Goal: Communication & Community: Answer question/provide support

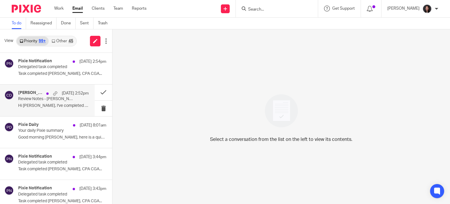
click at [46, 93] on div at bounding box center [47, 93] width 2 height 2
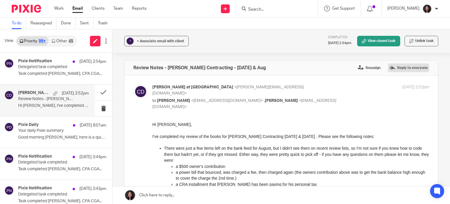
click at [407, 65] on label "Reply to everyone" at bounding box center [408, 67] width 41 height 9
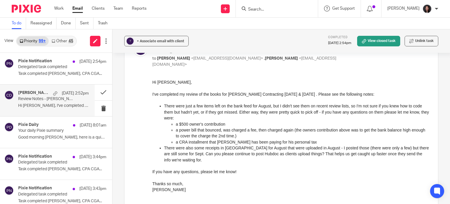
scroll to position [29, 0]
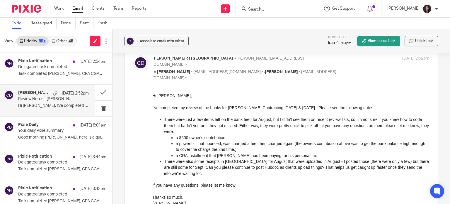
drag, startPoint x: 302, startPoint y: 179, endPoint x: 192, endPoint y: 134, distance: 119.1
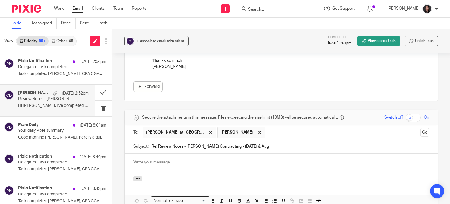
scroll to position [234, 0]
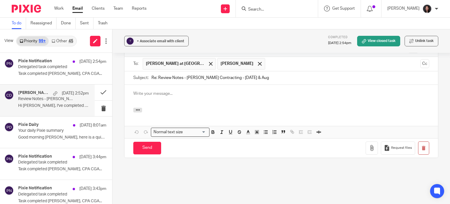
click at [169, 90] on p at bounding box center [281, 93] width 296 height 6
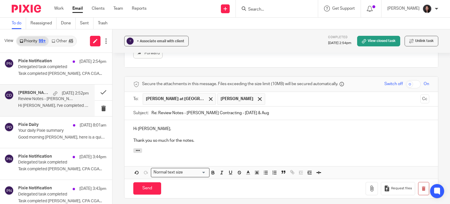
scroll to position [205, 0]
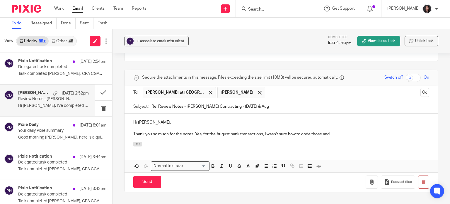
click at [331, 131] on p "Thank you so much for the notes. Yes, for the August bank transactions, I wasn'…" at bounding box center [281, 134] width 296 height 6
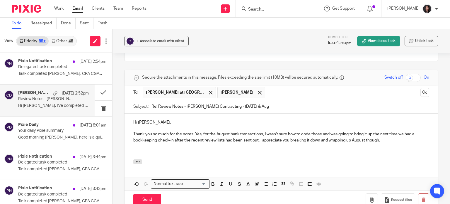
click at [138, 149] on p at bounding box center [281, 152] width 296 height 6
click at [134, 149] on p "I apologize" at bounding box center [281, 152] width 296 height 6
click at [174, 149] on p "I sincerely apologize" at bounding box center [281, 152] width 296 height 6
click at [240, 149] on p "I sincerely apologize for the receipts in Hubdoc for August." at bounding box center [281, 152] width 296 height 6
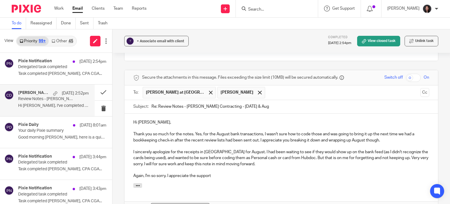
click at [213, 167] on p at bounding box center [281, 170] width 296 height 6
click at [217, 173] on div "Hi Chrissy, Thank you so much for the notes. Yes, for the August bank transacti…" at bounding box center [280, 148] width 313 height 70
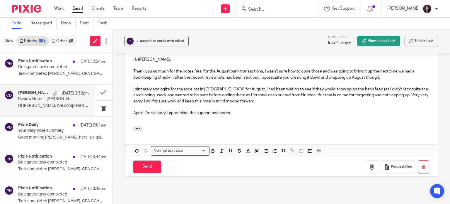
scroll to position [273, 0]
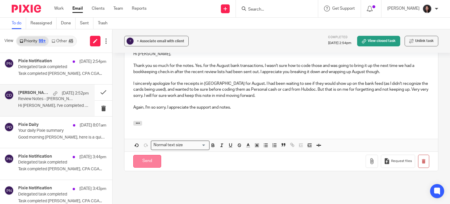
click at [142, 155] on input "Send" at bounding box center [147, 161] width 28 height 13
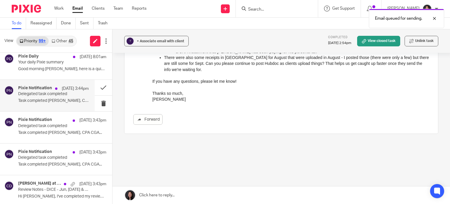
scroll to position [136, 0]
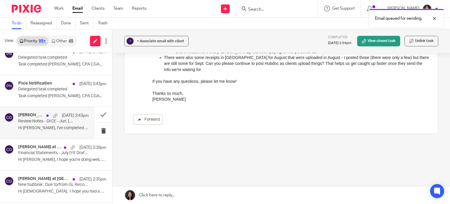
click at [48, 110] on div "Chrissy at Deximal Oct 12 3:43pm Review Notes - DICE - Jun, Jul & Aug Hi Lili, …" at bounding box center [47, 122] width 95 height 31
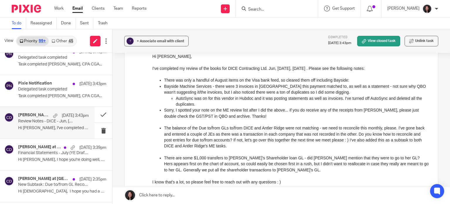
scroll to position [68, 0]
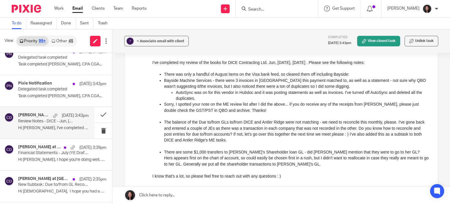
click at [234, 133] on p "The balance of the Due to/from GLs to/from DICE and Antler Ridge were not match…" at bounding box center [296, 131] width 265 height 24
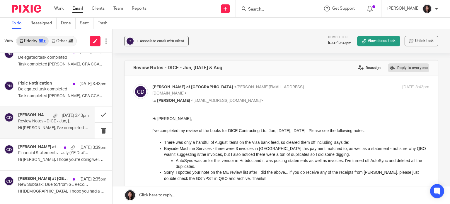
click at [396, 64] on label "Reply to everyone" at bounding box center [408, 67] width 41 height 9
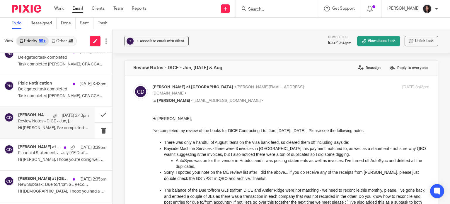
scroll to position [269, 0]
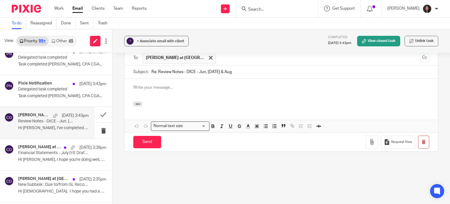
click at [190, 81] on div at bounding box center [280, 89] width 313 height 23
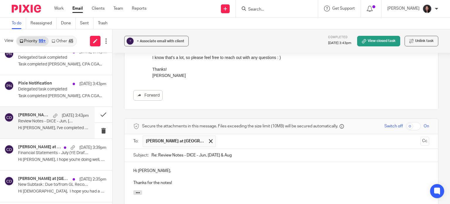
scroll to position [205, 0]
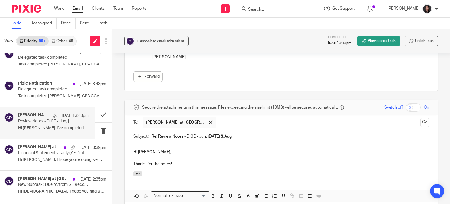
click at [176, 161] on p "Thanks for the notes!" at bounding box center [281, 164] width 296 height 6
click at [195, 166] on div "Hi Chrissy, Thanks for the notes! Will do if I" at bounding box center [280, 157] width 313 height 28
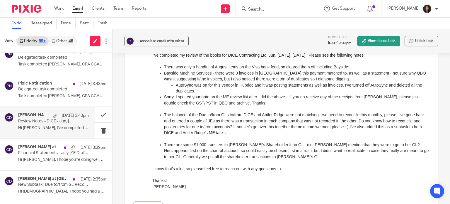
scroll to position [68, 0]
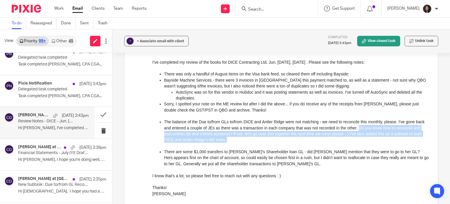
drag, startPoint x: 367, startPoint y: 128, endPoint x: 357, endPoint y: 138, distance: 14.1
click at [357, 138] on p "The balance of the Due to/from GLs to/from DICE and Antler Ridge were not match…" at bounding box center [296, 130] width 265 height 24
copy p "Do you know how to reconcile and post entries for due to/from accounts? If not,…"
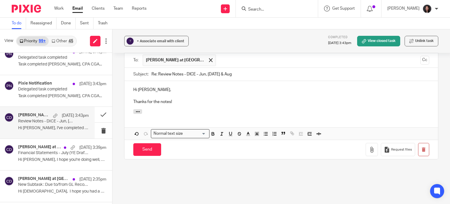
scroll to position [273, 0]
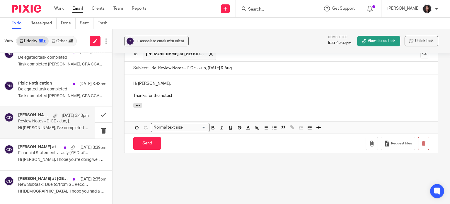
drag, startPoint x: 177, startPoint y: 95, endPoint x: 185, endPoint y: 96, distance: 8.5
click at [177, 95] on p "Thanks for the notes!" at bounding box center [281, 96] width 296 height 6
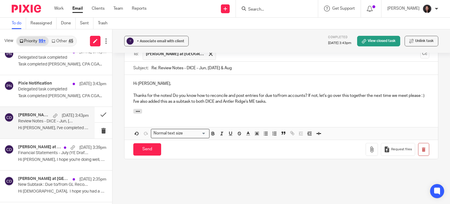
click at [177, 96] on p "Thanks for the notes! Do you know how to reconcile and post entries for due to/…" at bounding box center [281, 99] width 296 height 12
click at [173, 98] on p "Thanks for the notes! No, not sure you know how to reconcile and post entries f…" at bounding box center [281, 99] width 296 height 12
drag, startPoint x: 376, startPoint y: 93, endPoint x: 379, endPoint y: 97, distance: 5.6
click at [376, 95] on p "Thanks for the notes! In answer to your questions, no, not sure you know how to…" at bounding box center [281, 99] width 296 height 12
drag, startPoint x: 414, startPoint y: 93, endPoint x: 422, endPoint y: 95, distance: 8.4
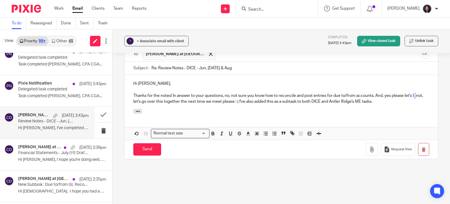
click at [422, 95] on div "Hi Chrissy, Thanks for the notes! In answer to your questions, no, not sure you…" at bounding box center [280, 92] width 313 height 34
click at [418, 96] on p "Thanks for the notes! In answer to your questions, no, not sure you know how to…" at bounding box center [281, 99] width 296 height 12
drag, startPoint x: 412, startPoint y: 96, endPoint x: 149, endPoint y: 110, distance: 263.9
click at [149, 110] on div "Hi Chrissy, Thanks for the notes! In answer to your questions, no, not sure you…" at bounding box center [280, 107] width 313 height 64
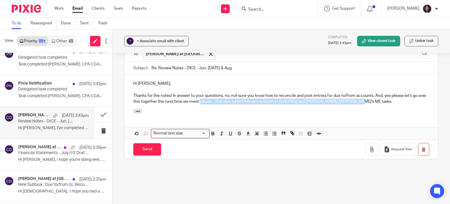
drag, startPoint x: 207, startPoint y: 100, endPoint x: 382, endPoint y: 106, distance: 174.6
click at [382, 106] on div "Hi Chrissy, Thanks for the notes! In answer to your questions, no, not sure you…" at bounding box center [280, 92] width 313 height 34
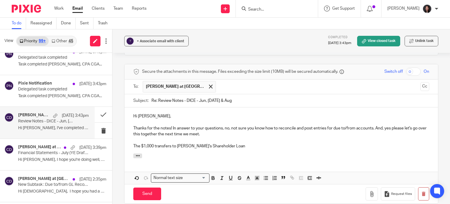
scroll to position [247, 0]
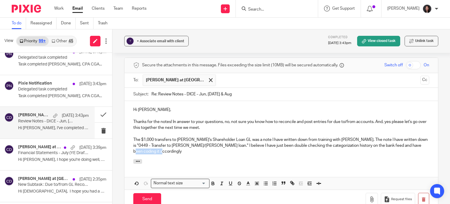
drag, startPoint x: 160, startPoint y: 151, endPoint x: 130, endPoint y: 151, distance: 29.9
click at [130, 151] on div "Hi Chrissy, Thanks for the notes! In answer to your questions, no, not sure you…" at bounding box center [280, 130] width 313 height 58
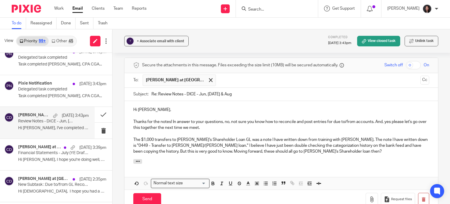
click at [224, 150] on p "The $1,000 transfers to Stephanie's Shareholder Loan GL was a note I have writt…" at bounding box center [281, 145] width 296 height 18
click at [389, 153] on p "The $1,000 transfers to [PERSON_NAME]'s Shareholder Loan GL was a note I have w…" at bounding box center [281, 145] width 296 height 18
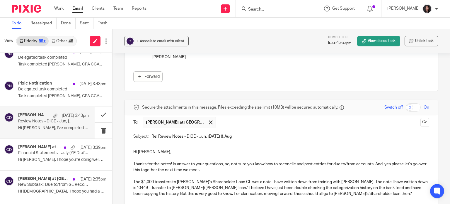
scroll to position [339, 0]
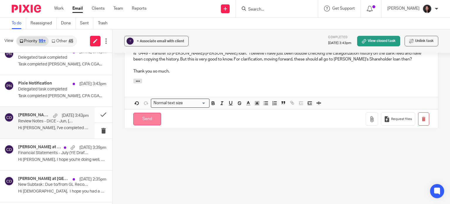
click at [142, 117] on input "Send" at bounding box center [147, 118] width 28 height 13
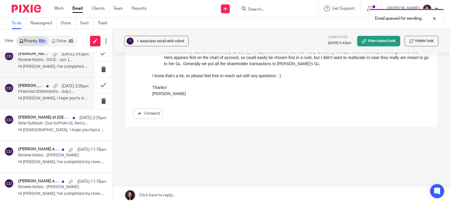
scroll to position [205, 0]
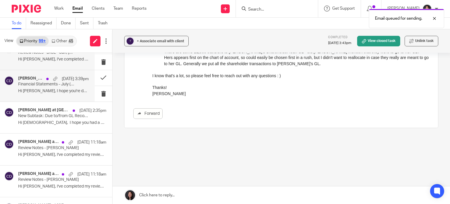
click at [41, 89] on p "Hi [PERSON_NAME], I hope you're doing well, and..." at bounding box center [53, 90] width 71 height 5
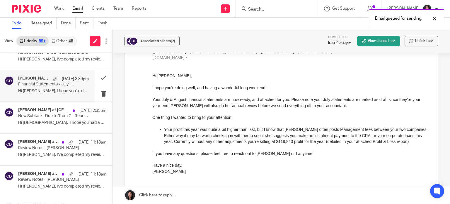
scroll to position [68, 0]
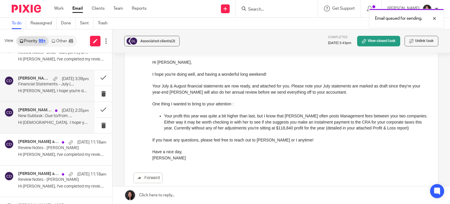
click at [53, 124] on p "Hi [DEMOGRAPHIC_DATA], I hope you had a wonderful..." at bounding box center [53, 122] width 71 height 5
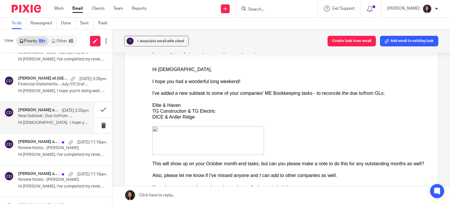
scroll to position [68, 0]
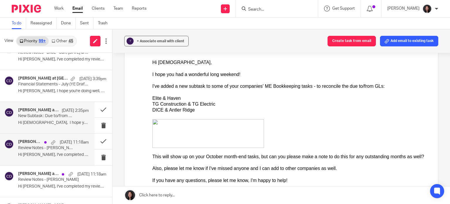
click at [43, 140] on div "Oct 12 11:18am" at bounding box center [64, 142] width 47 height 6
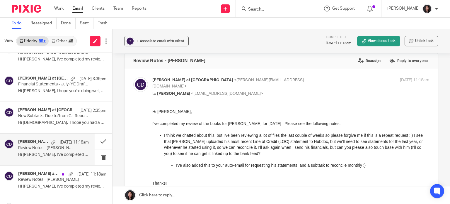
scroll to position [0, 0]
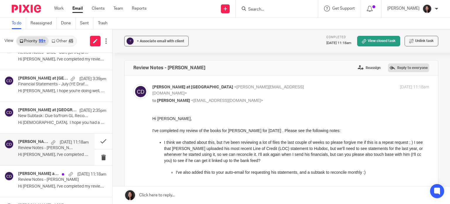
click at [416, 64] on label "Reply to everyone" at bounding box center [408, 67] width 41 height 9
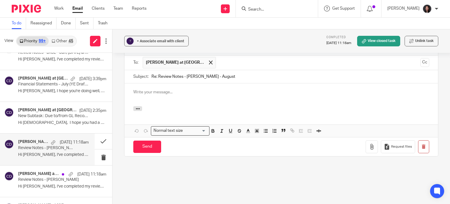
click at [192, 89] on p at bounding box center [281, 92] width 296 height 6
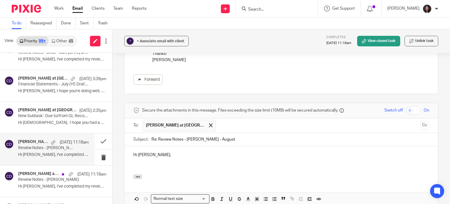
scroll to position [205, 0]
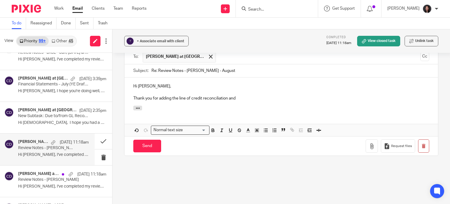
click at [247, 95] on p "Thank you for adding the line of credit reconciliation and" at bounding box center [281, 98] width 296 height 6
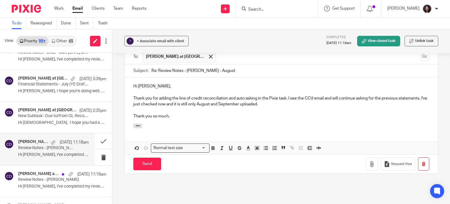
click at [139, 157] on div "Send You have unsaved changes" at bounding box center [147, 163] width 28 height 13
click at [143, 157] on input "Send" at bounding box center [147, 163] width 28 height 13
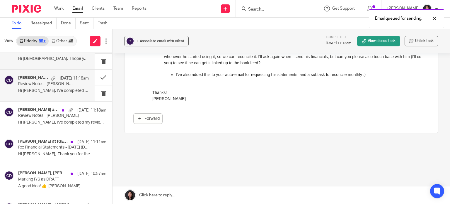
scroll to position [273, 0]
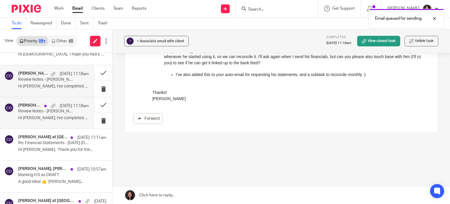
click at [50, 115] on p "Hi Lili, I've completed my review of the..." at bounding box center [53, 117] width 71 height 5
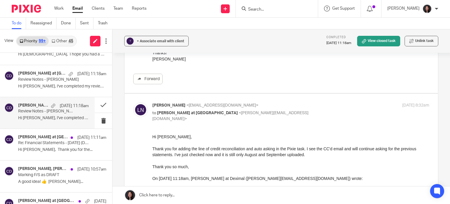
scroll to position [68, 0]
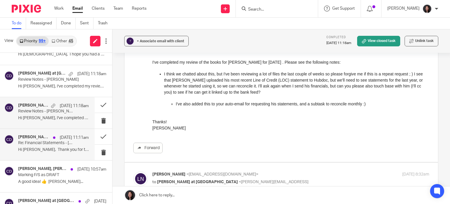
click at [36, 143] on p "Re: Financial Statements - July 2025 (Draft)" at bounding box center [46, 142] width 57 height 5
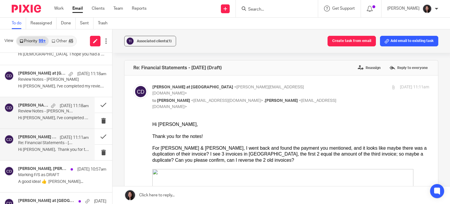
scroll to position [341, 0]
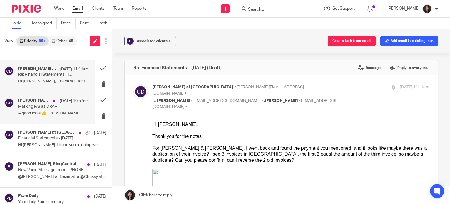
click at [54, 113] on p "A good idea! 👍 Alicia Loewen..." at bounding box center [53, 113] width 71 height 5
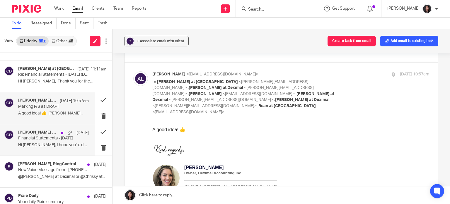
scroll to position [410, 0]
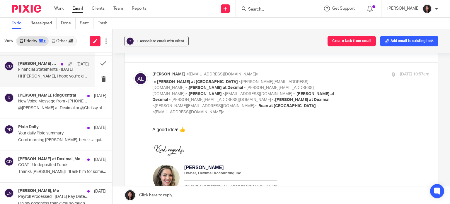
click at [48, 78] on div "Chrissy at Deximal Oct 10 Financial Statements - August 2025 Hi Andrew, I hope …" at bounding box center [53, 71] width 71 height 20
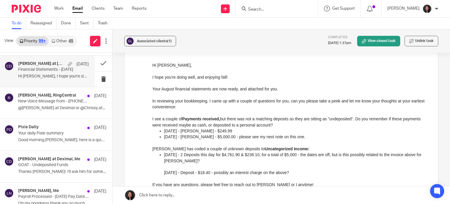
scroll to position [0, 0]
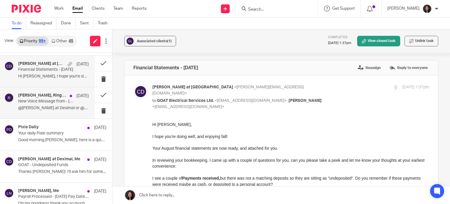
click at [36, 110] on div "Alicia Loewen, RingCentral Oct 10 New Voice Message from - (866) 291-6346 on 10…" at bounding box center [53, 103] width 71 height 20
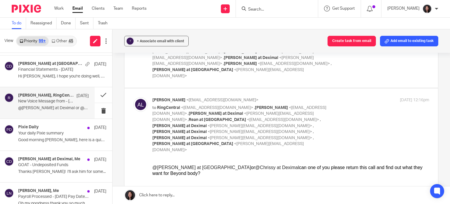
scroll to position [68, 0]
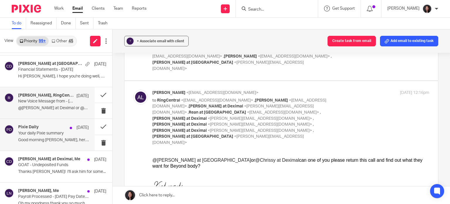
click at [48, 129] on div "Pixie Daily Oct 10" at bounding box center [53, 127] width 71 height 6
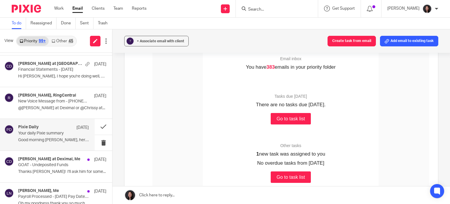
scroll to position [136, 0]
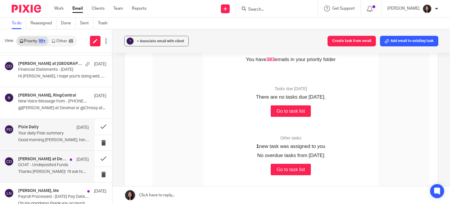
click at [58, 156] on h4 "[PERSON_NAME] at Deximal, Me" at bounding box center [42, 158] width 49 height 5
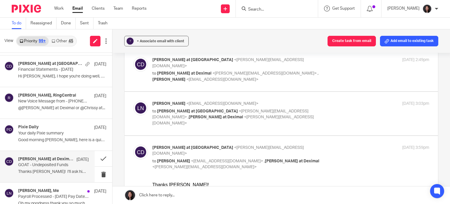
scroll to position [0, 0]
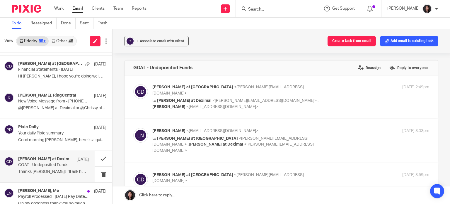
click at [226, 145] on label at bounding box center [280, 140] width 313 height 43
click at [133, 128] on input "checkbox" at bounding box center [133, 127] width 0 height 0
checkbox input "true"
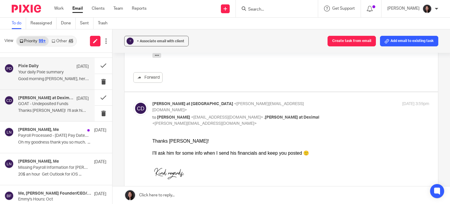
scroll to position [478, 0]
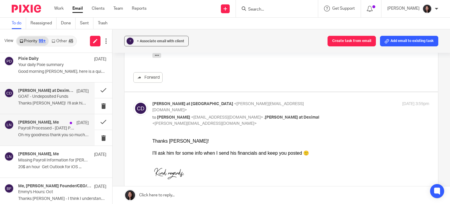
click at [43, 126] on p "Payroll Processed - October 10, 2025 Pay Date - With Sam's Hours" at bounding box center [46, 128] width 57 height 5
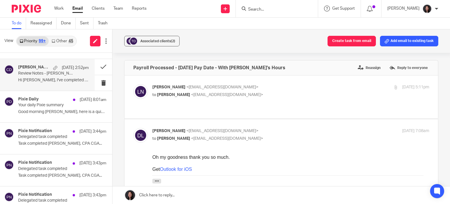
scroll to position [0, 0]
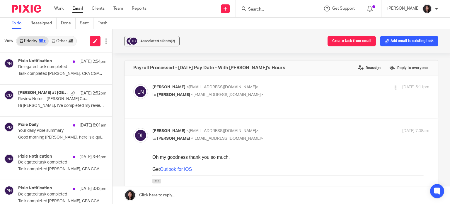
click at [58, 40] on link "Other 45" at bounding box center [62, 40] width 27 height 9
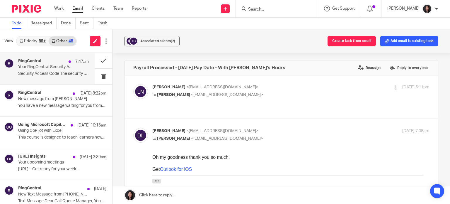
click at [28, 72] on p "Security Access Code The security code for..." at bounding box center [53, 73] width 71 height 5
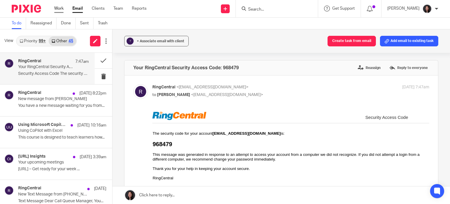
click at [62, 10] on link "Work" at bounding box center [58, 9] width 9 height 6
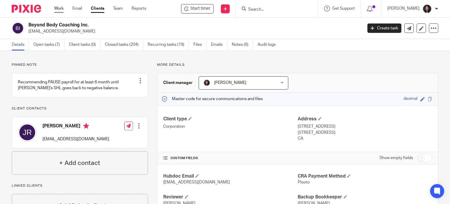
click at [62, 10] on link "Work" at bounding box center [58, 9] width 9 height 6
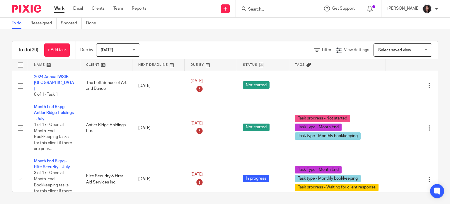
click at [278, 7] on input "Search" at bounding box center [273, 9] width 53 height 5
click at [93, 26] on link "Done" at bounding box center [93, 23] width 14 height 11
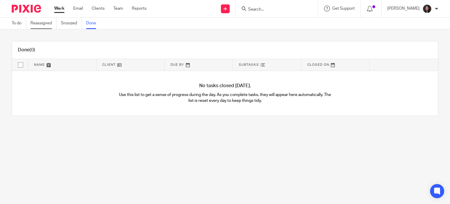
click at [46, 26] on link "Reassigned" at bounding box center [43, 23] width 26 height 11
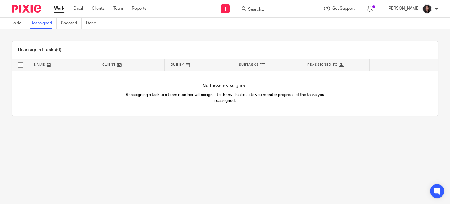
click at [286, 8] on input "Search" at bounding box center [273, 9] width 53 height 5
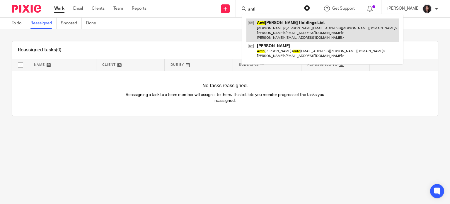
type input "antl"
click at [297, 27] on link at bounding box center [322, 29] width 152 height 23
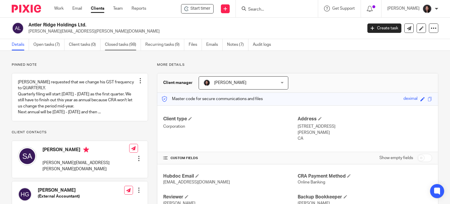
click at [121, 44] on link "Closed tasks (98)" at bounding box center [123, 44] width 36 height 11
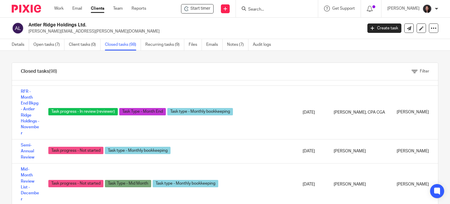
scroll to position [1230, 0]
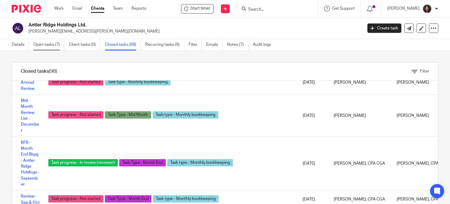
click at [47, 42] on link "Open tasks (7)" at bounding box center [48, 44] width 31 height 11
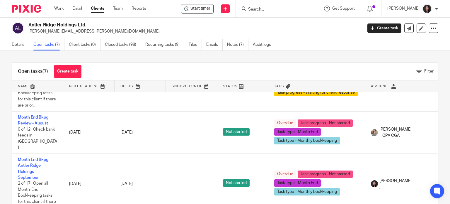
scroll to position [125, 0]
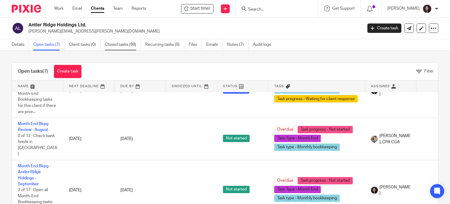
click at [120, 45] on link "Closed tasks (98)" at bounding box center [123, 44] width 36 height 11
click at [120, 43] on link "Closed tasks (98)" at bounding box center [123, 44] width 36 height 11
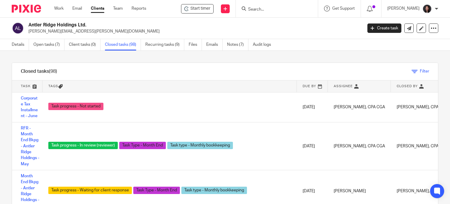
click at [411, 71] on icon at bounding box center [414, 72] width 6 height 6
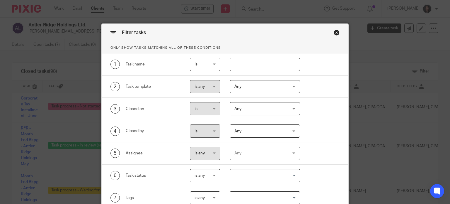
scroll to position [53, 0]
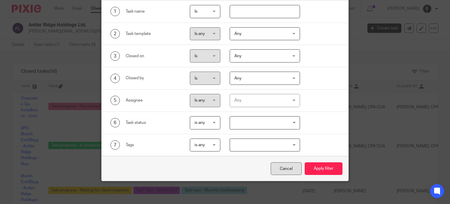
click at [283, 167] on div "Cancel" at bounding box center [286, 168] width 31 height 13
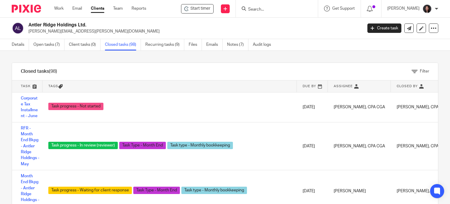
click at [328, 87] on link at bounding box center [312, 86] width 31 height 12
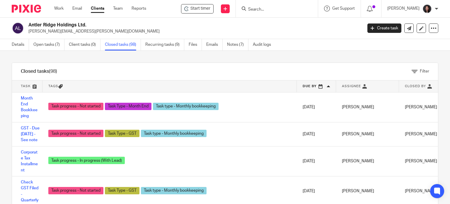
click at [310, 84] on link at bounding box center [316, 86] width 39 height 12
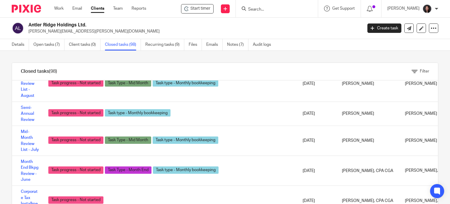
scroll to position [136, 0]
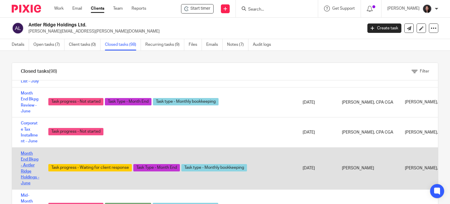
click at [24, 172] on link "Month End Bkpg - Antler Ridge Holdings - June" at bounding box center [30, 168] width 18 height 34
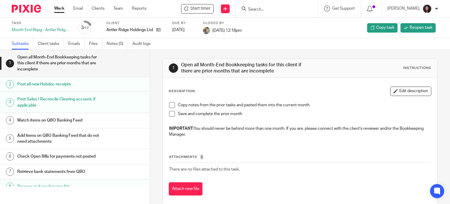
click at [57, 7] on link "Work" at bounding box center [59, 9] width 10 height 6
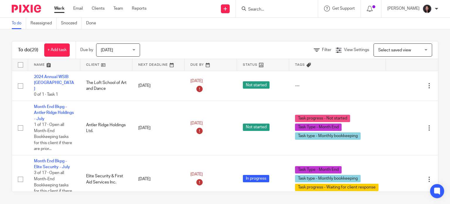
click at [114, 64] on link at bounding box center [106, 65] width 52 height 12
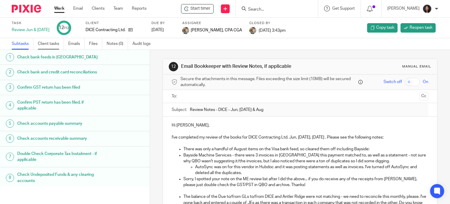
click at [51, 42] on link "Client tasks" at bounding box center [51, 43] width 26 height 11
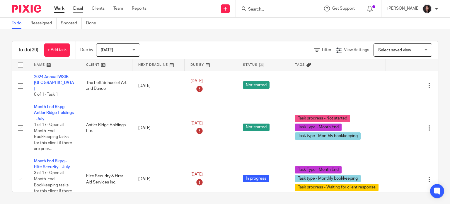
click at [78, 9] on link "Email" at bounding box center [78, 9] width 10 height 6
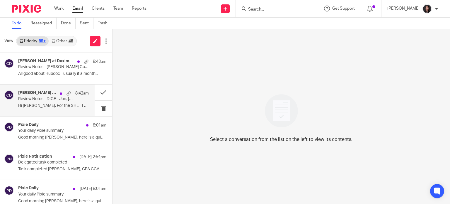
click at [46, 100] on p "Review Notes - DICE - Jun, [DATE] & Aug" at bounding box center [46, 98] width 57 height 5
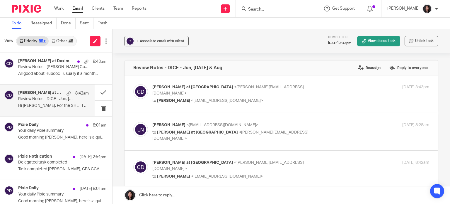
click at [272, 130] on p "to [PERSON_NAME] at [PERSON_NAME] <[PERSON_NAME][EMAIL_ADDRESS][DOMAIN_NAME]>" at bounding box center [244, 135] width 184 height 12
checkbox input "true"
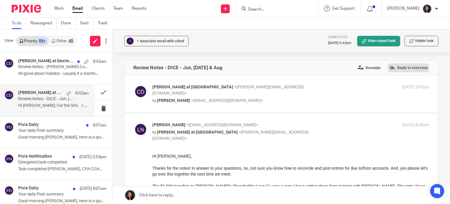
click at [408, 66] on label "Reply to everyone" at bounding box center [408, 67] width 41 height 9
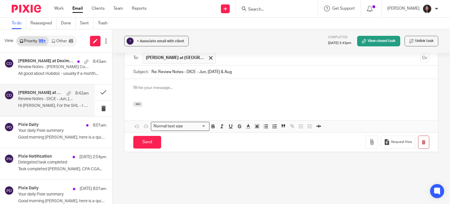
click at [212, 91] on div at bounding box center [280, 90] width 313 height 23
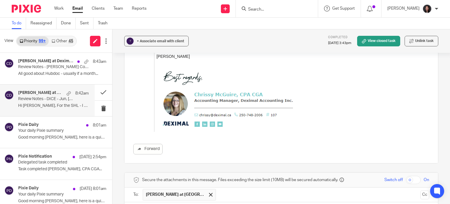
scroll to position [872, 0]
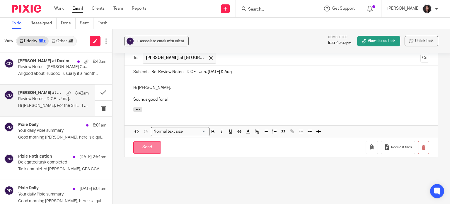
click at [140, 146] on input "Send" at bounding box center [147, 147] width 28 height 13
drag, startPoint x: 57, startPoint y: 70, endPoint x: 276, endPoint y: 21, distance: 224.1
click at [57, 70] on div "[PERSON_NAME] at Deximal, Me 8:43am Review Notes - [PERSON_NAME] Contracting - …" at bounding box center [62, 69] width 88 height 20
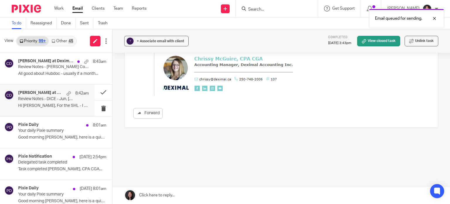
scroll to position [770, 0]
click at [51, 66] on p "Review Notes - [PERSON_NAME] Contracting - [DATE] & Aug" at bounding box center [46, 66] width 57 height 5
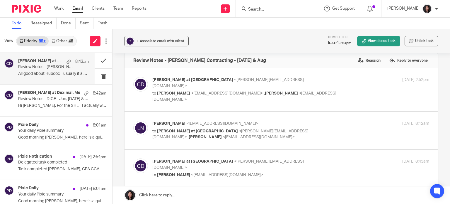
scroll to position [0, 0]
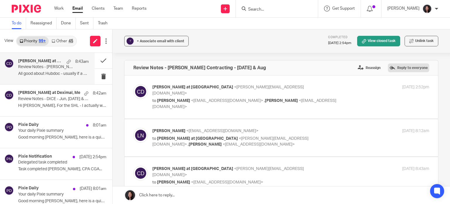
click at [408, 65] on label "Reply to everyone" at bounding box center [408, 67] width 41 height 9
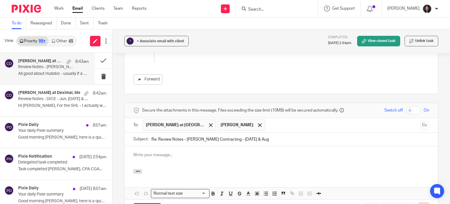
scroll to position [601, 0]
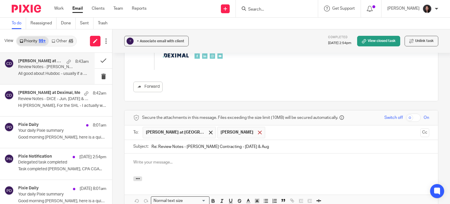
click at [258, 130] on span at bounding box center [260, 132] width 4 height 4
click at [219, 126] on input "text" at bounding box center [318, 131] width 199 height 11
click at [178, 153] on div at bounding box center [280, 164] width 313 height 23
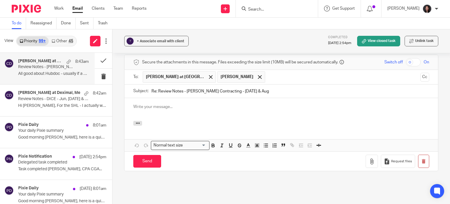
scroll to position [670, 0]
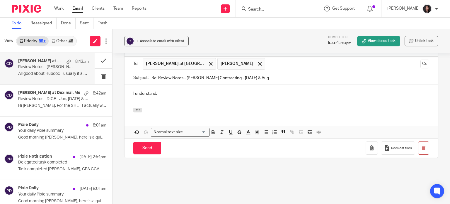
click at [130, 85] on div "I understand." at bounding box center [280, 96] width 313 height 23
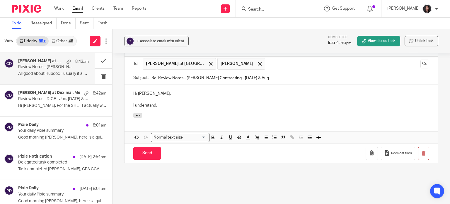
click at [160, 102] on p "I understand." at bounding box center [281, 105] width 296 height 6
click at [135, 150] on input "Send" at bounding box center [147, 153] width 28 height 13
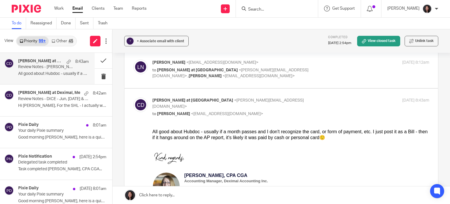
scroll to position [0, 0]
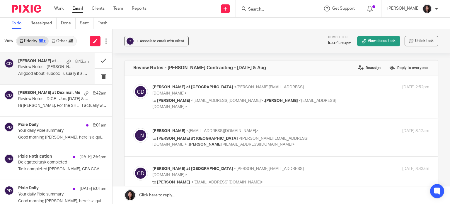
click at [215, 143] on label at bounding box center [280, 137] width 313 height 37
click at [133, 128] on input "checkbox" at bounding box center [133, 127] width 0 height 0
checkbox input "true"
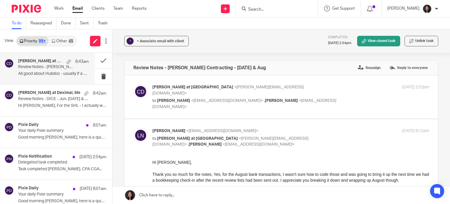
click at [73, 39] on div "45" at bounding box center [71, 41] width 5 height 4
